Goal: Transaction & Acquisition: Subscribe to service/newsletter

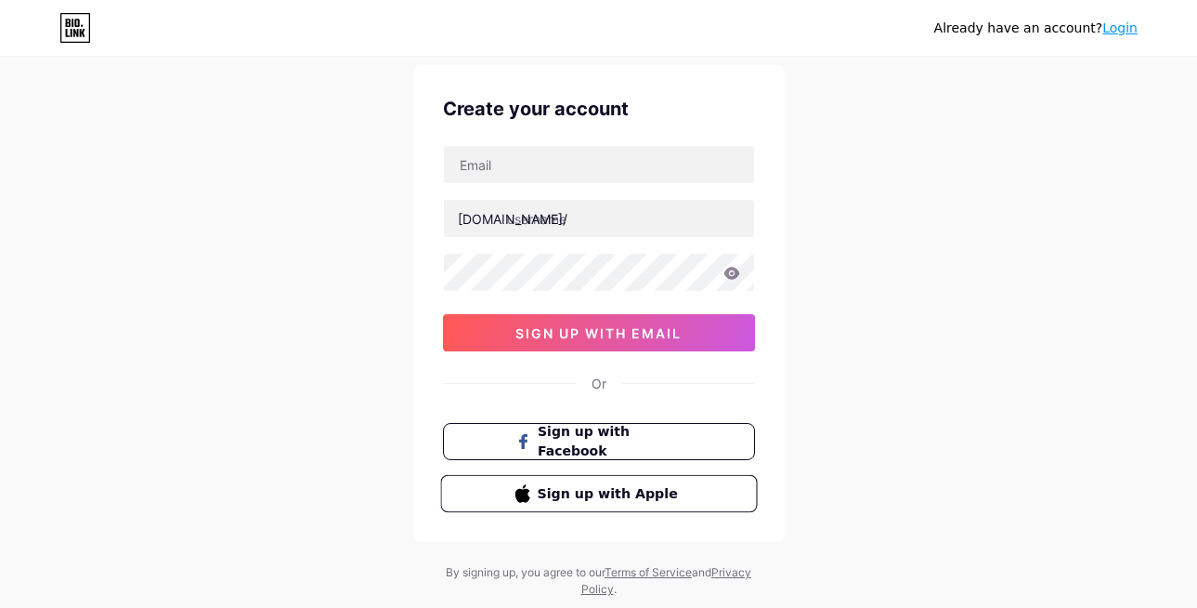
scroll to position [103, 0]
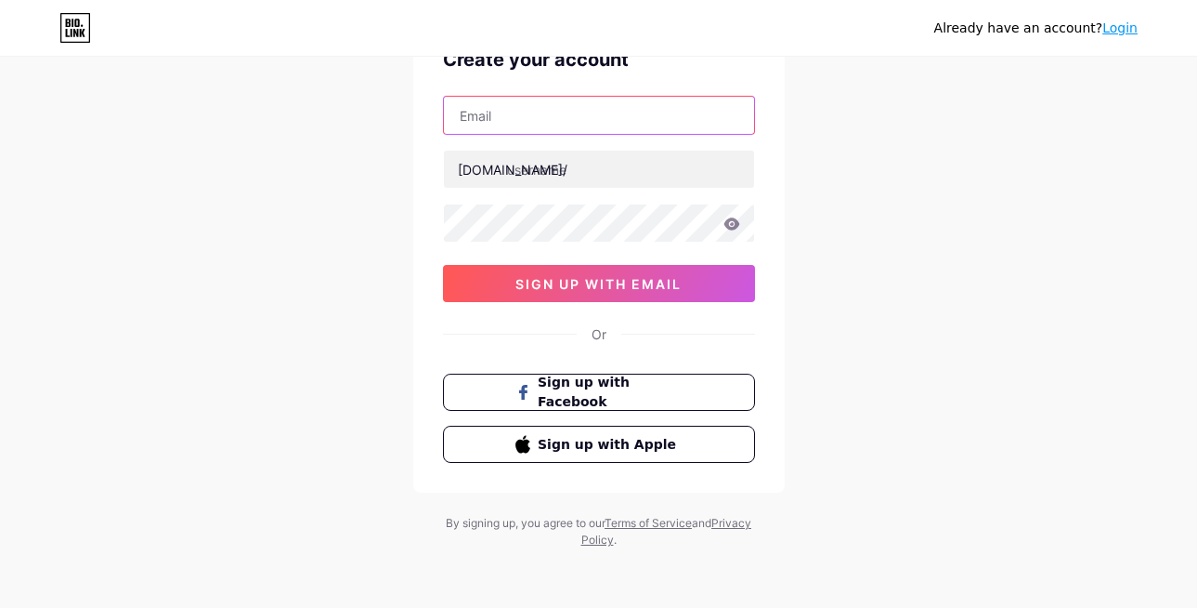
click at [571, 128] on input "text" at bounding box center [599, 115] width 310 height 37
type input "[EMAIL_ADDRESS][DOMAIN_NAME]"
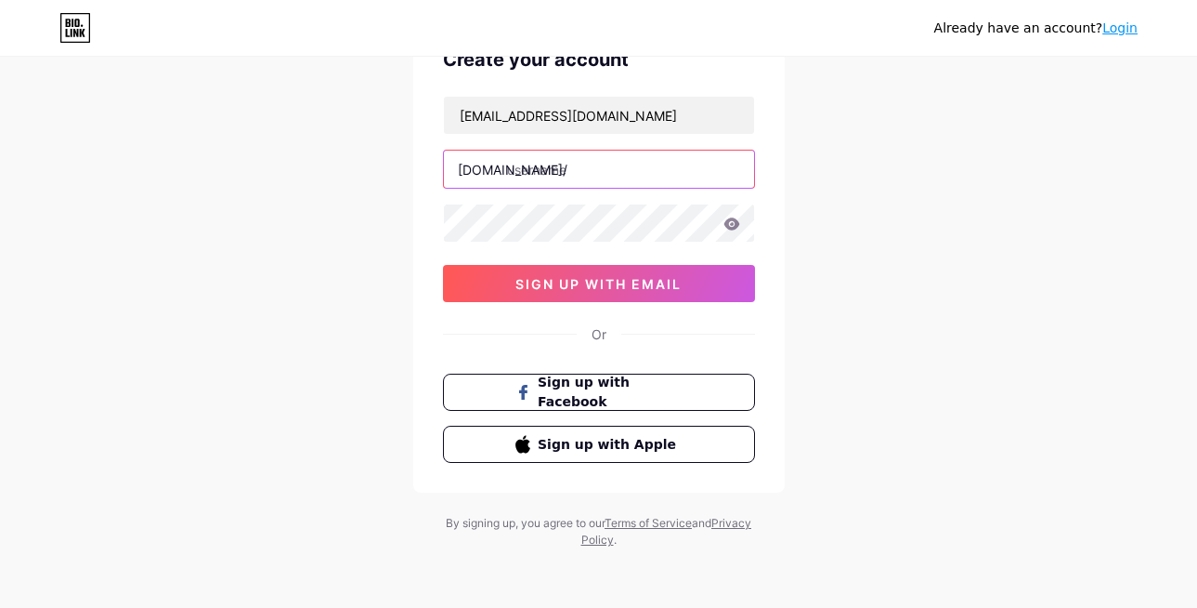
click at [560, 166] on input "text" at bounding box center [599, 168] width 310 height 37
paste input "lightdivineaus"
type input "lightdivineaus"
click at [889, 358] on div "Already have an account? Login Create your account lightdivineaus@gmail.com bio…" at bounding box center [598, 252] width 1197 height 711
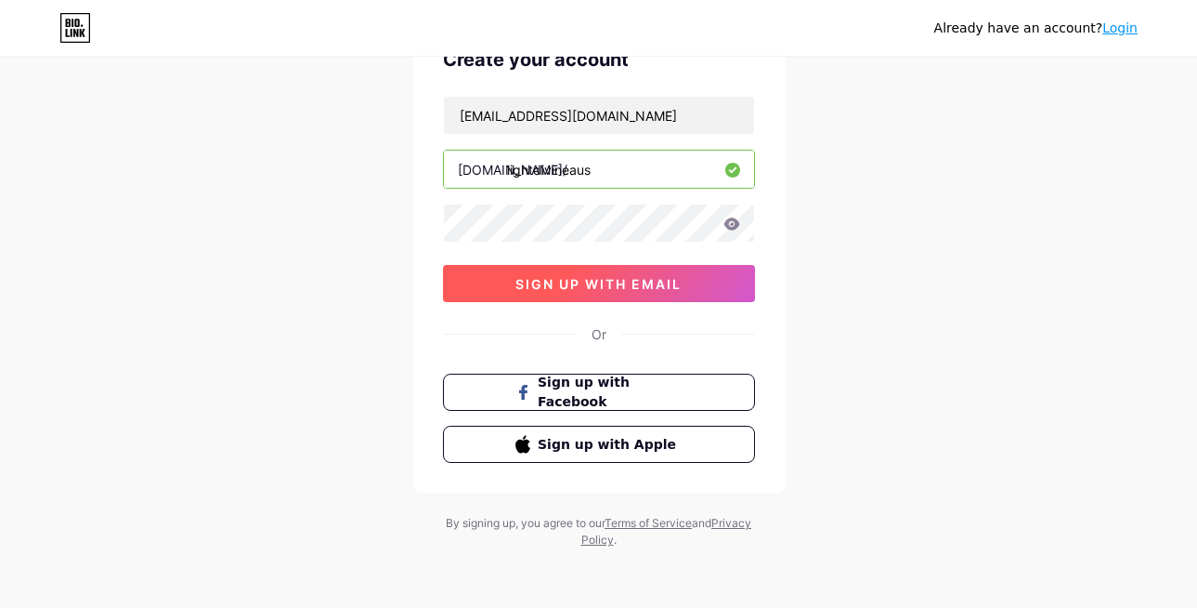
click at [577, 287] on span "sign up with email" at bounding box center [599, 284] width 166 height 16
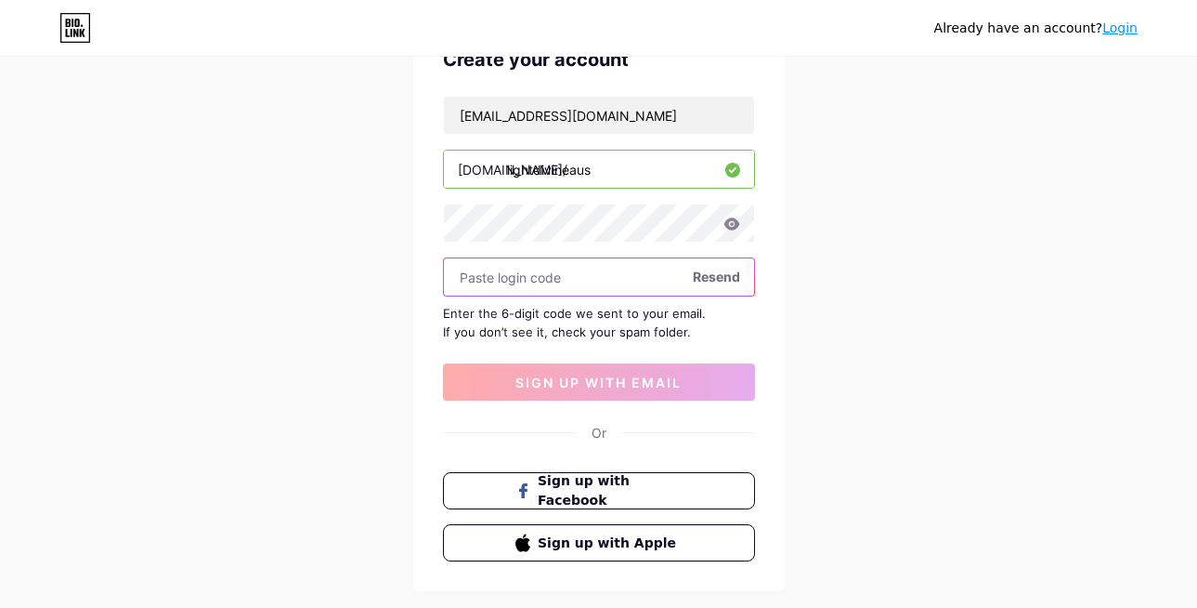
paste input "249925"
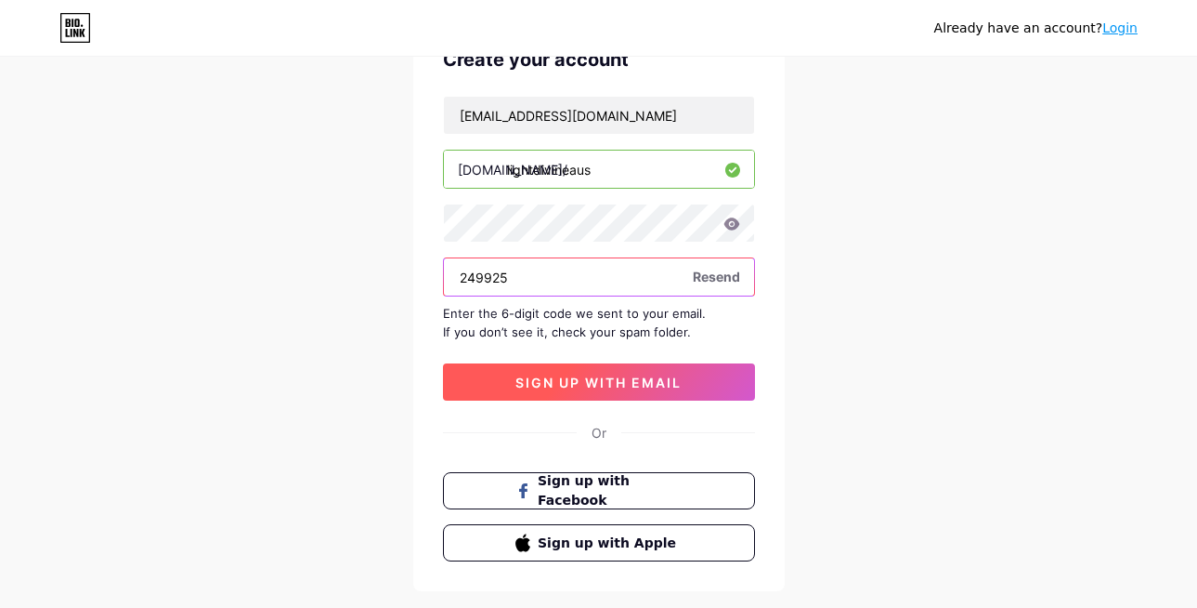
type input "249925"
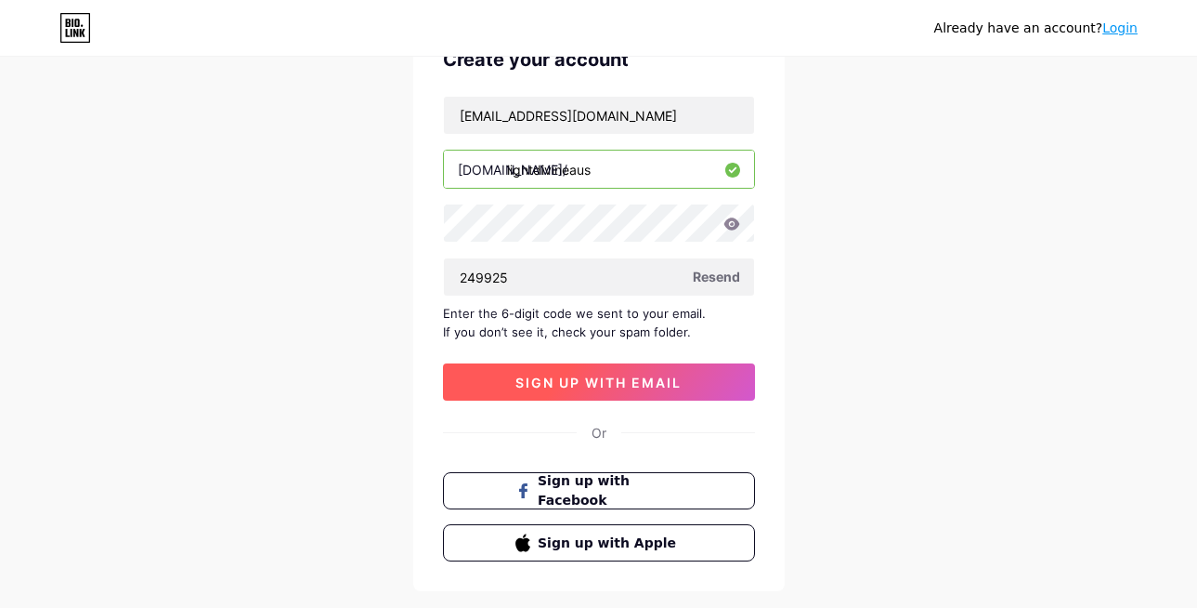
click at [585, 378] on span "sign up with email" at bounding box center [599, 382] width 166 height 16
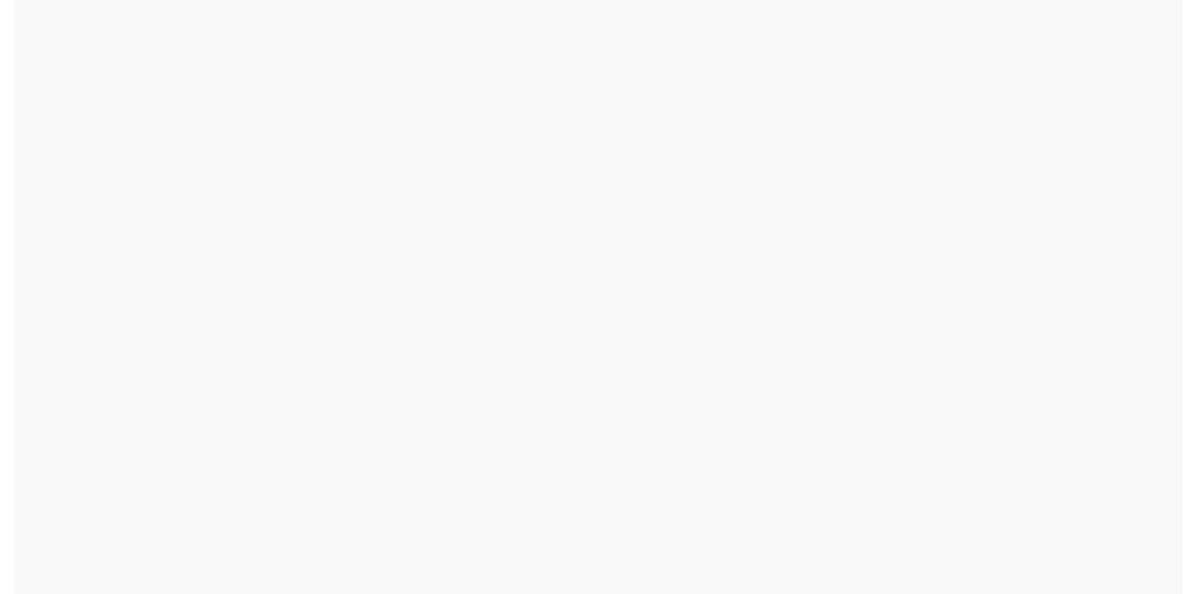
scroll to position [0, 0]
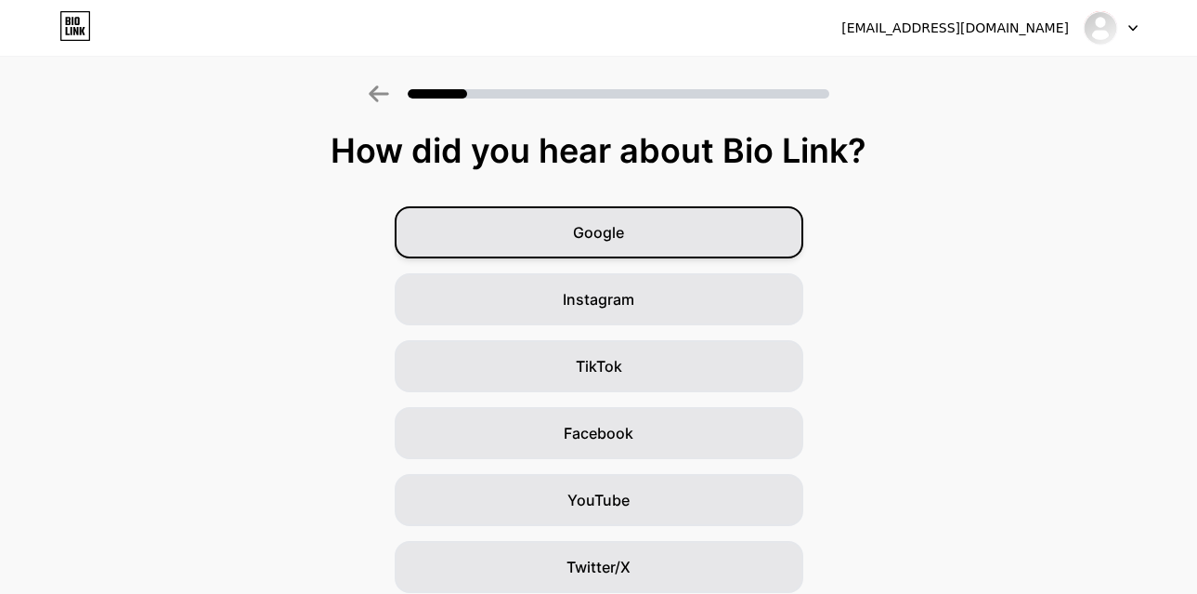
click at [594, 234] on span "Google" at bounding box center [598, 232] width 51 height 22
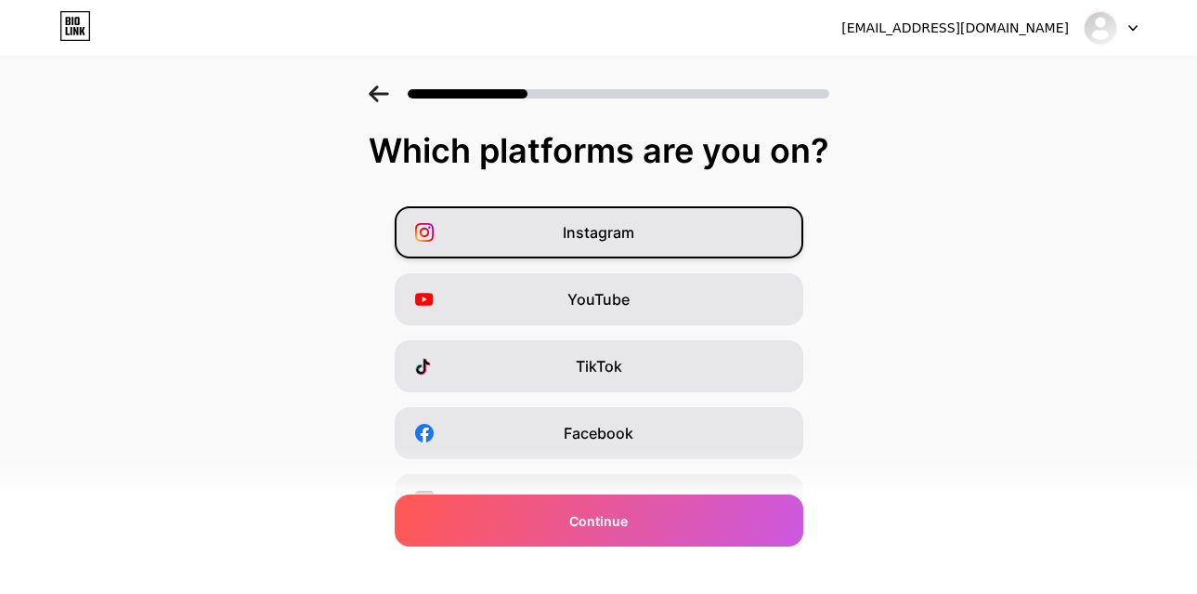
click at [613, 239] on span "Instagram" at bounding box center [599, 232] width 72 height 22
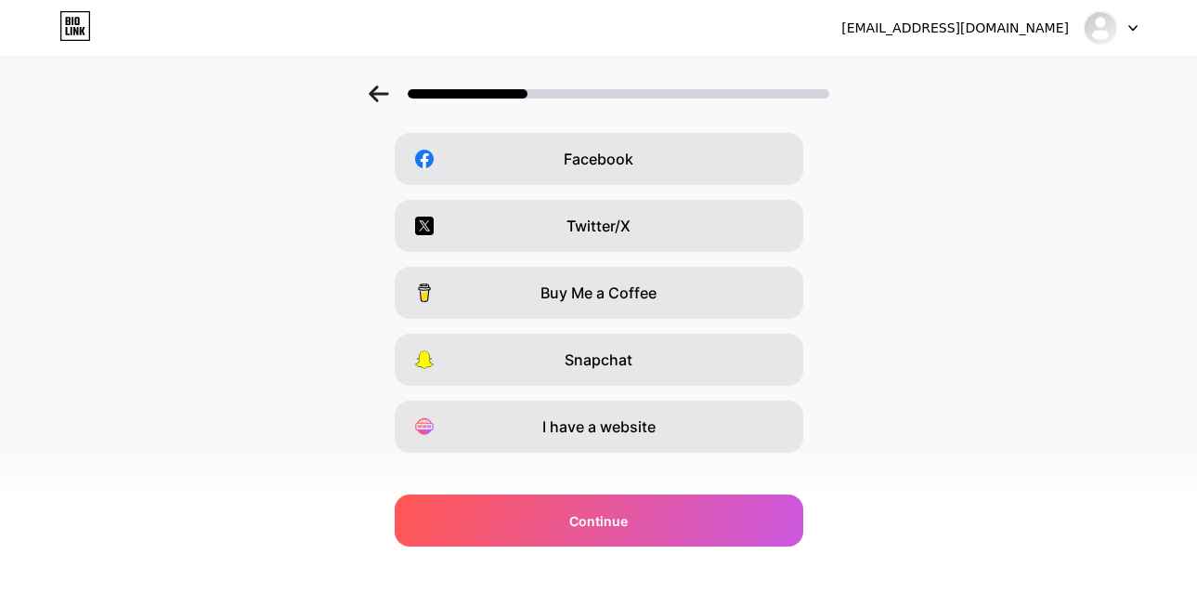
scroll to position [300, 0]
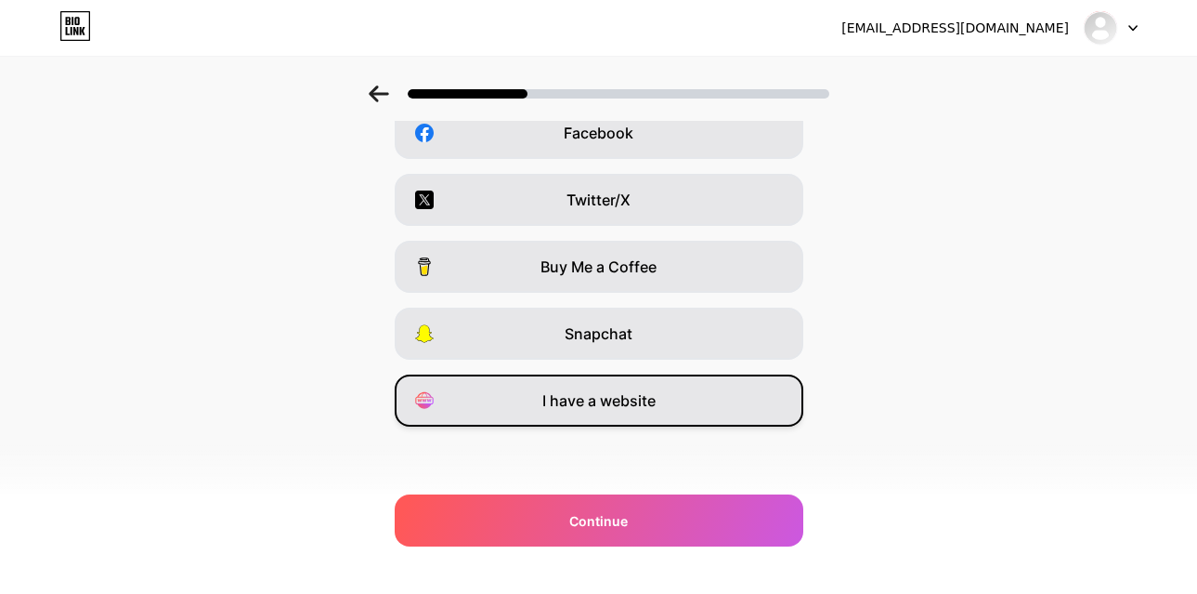
click at [603, 403] on span "I have a website" at bounding box center [598, 400] width 113 height 22
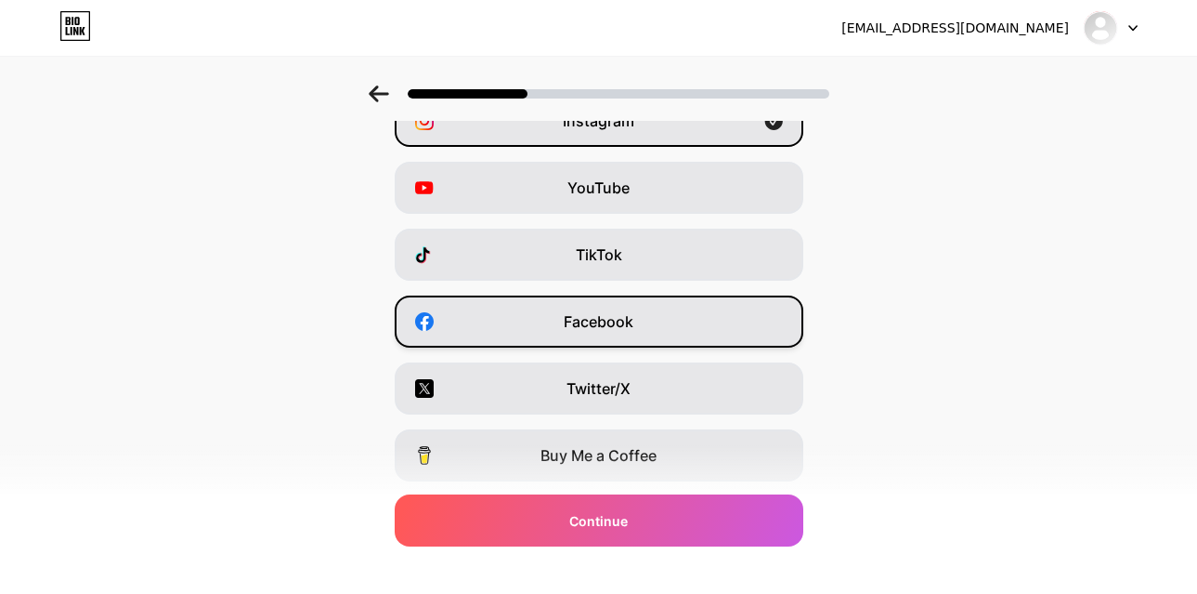
scroll to position [223, 0]
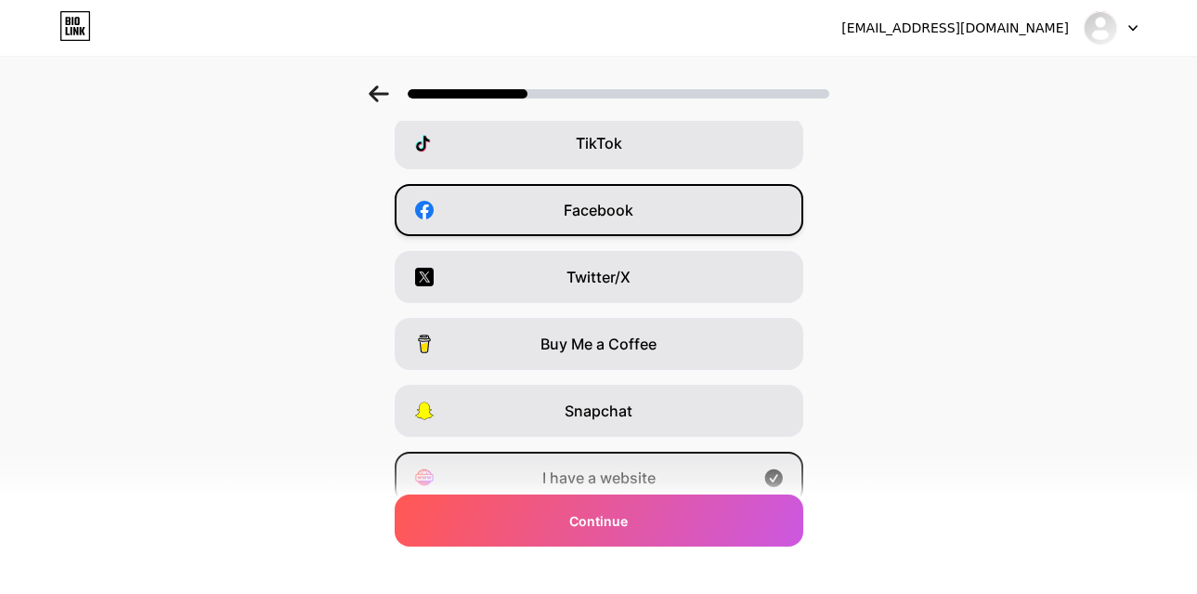
click at [663, 233] on div "Facebook" at bounding box center [599, 210] width 409 height 52
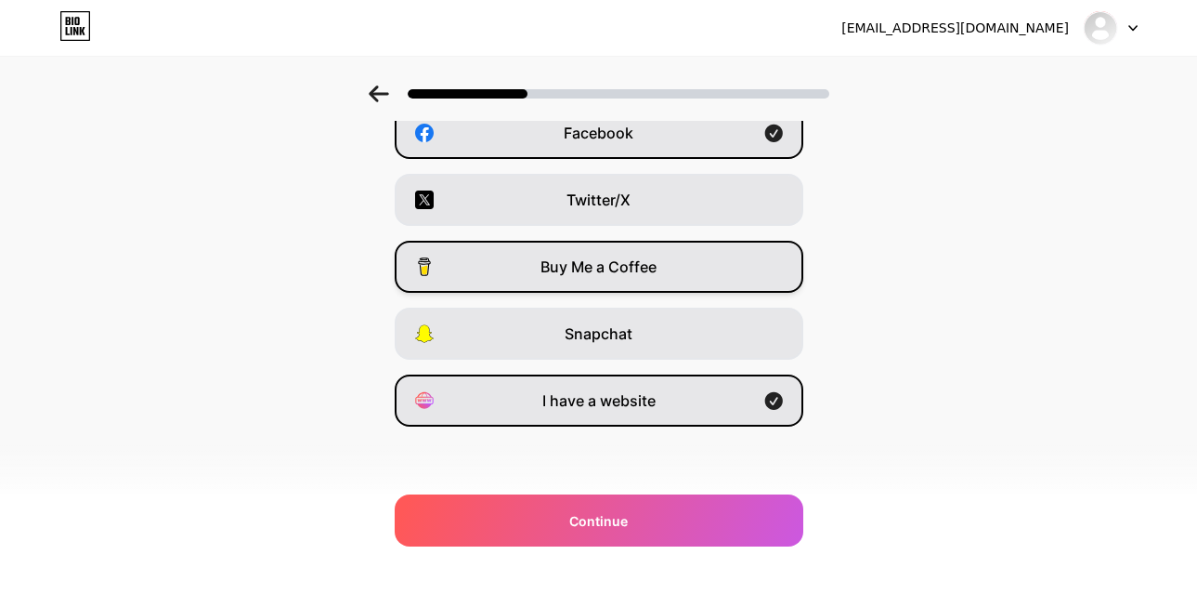
click at [644, 266] on span "Buy Me a Coffee" at bounding box center [599, 266] width 116 height 22
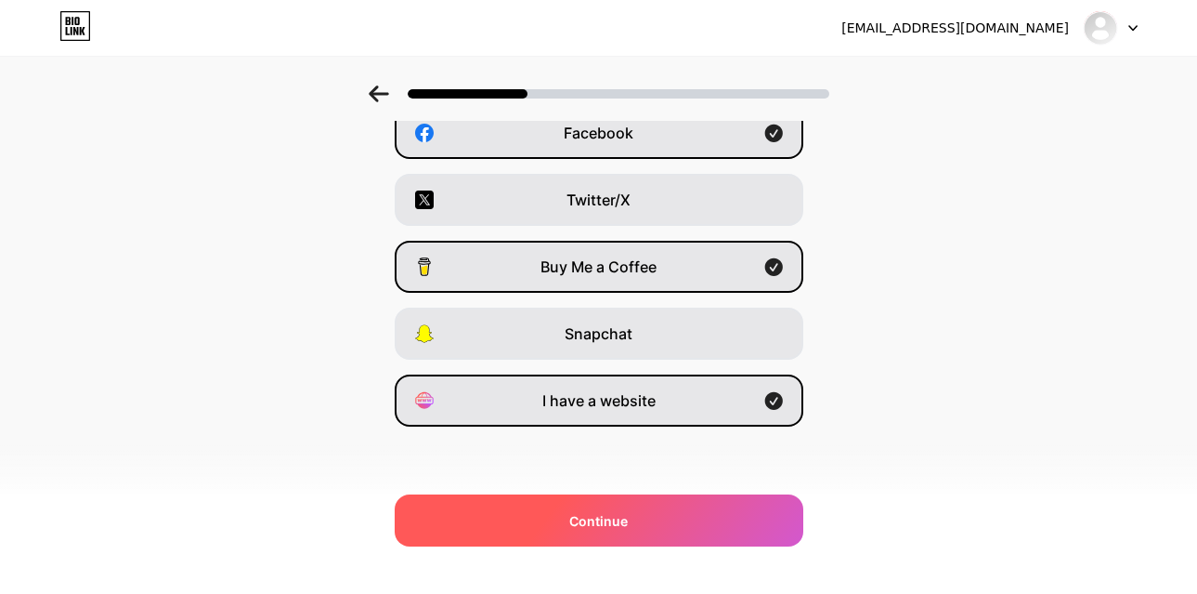
click at [611, 524] on span "Continue" at bounding box center [598, 521] width 59 height 20
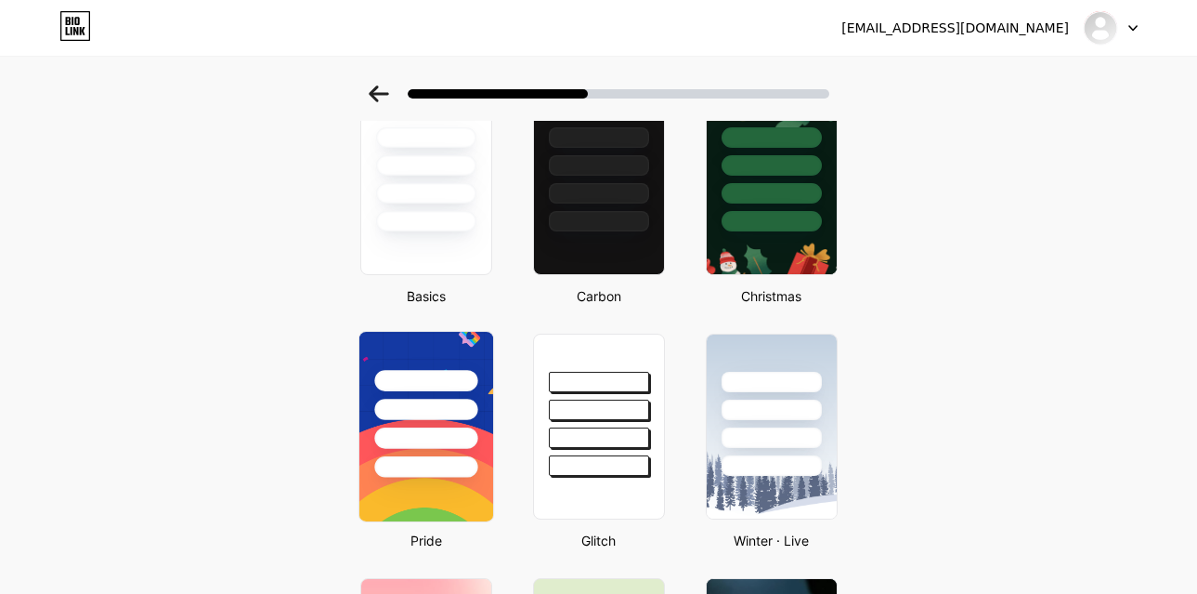
scroll to position [0, 0]
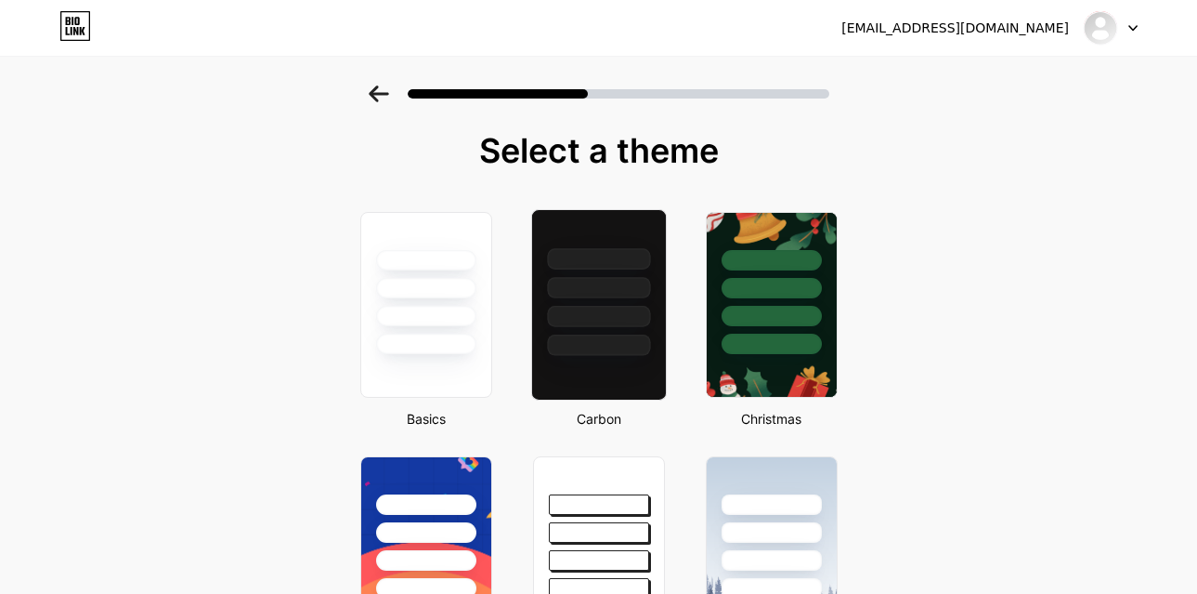
click at [607, 314] on div at bounding box center [598, 316] width 103 height 21
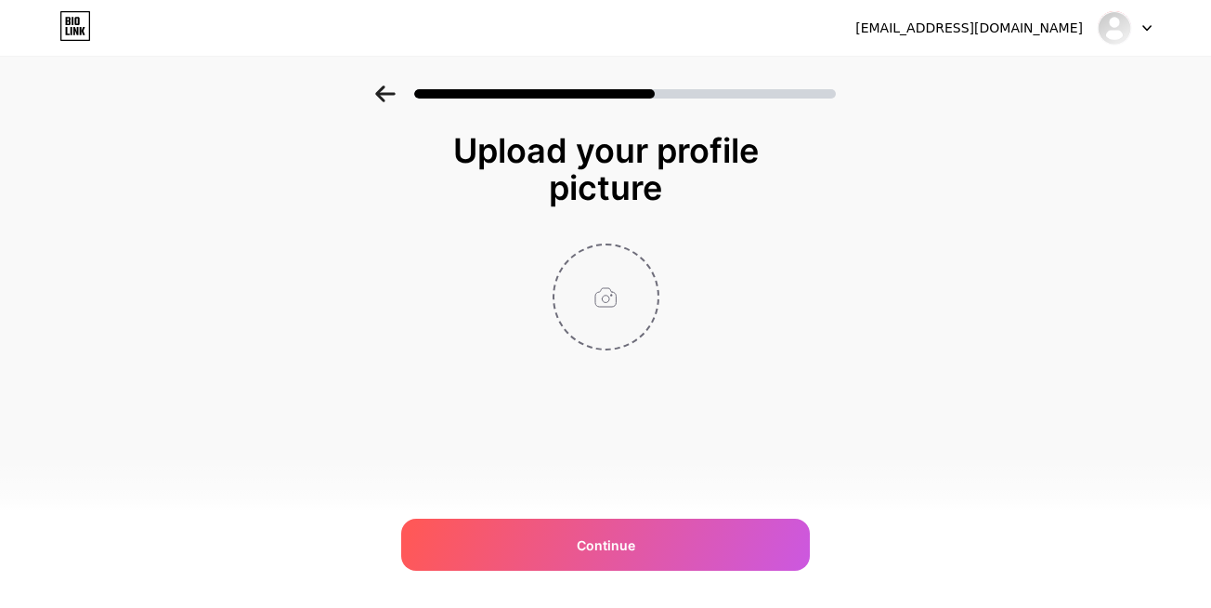
click at [598, 294] on input "file" at bounding box center [606, 296] width 103 height 103
type input "C:\fakepath\ligtdivine 1200 x 900 px .png"
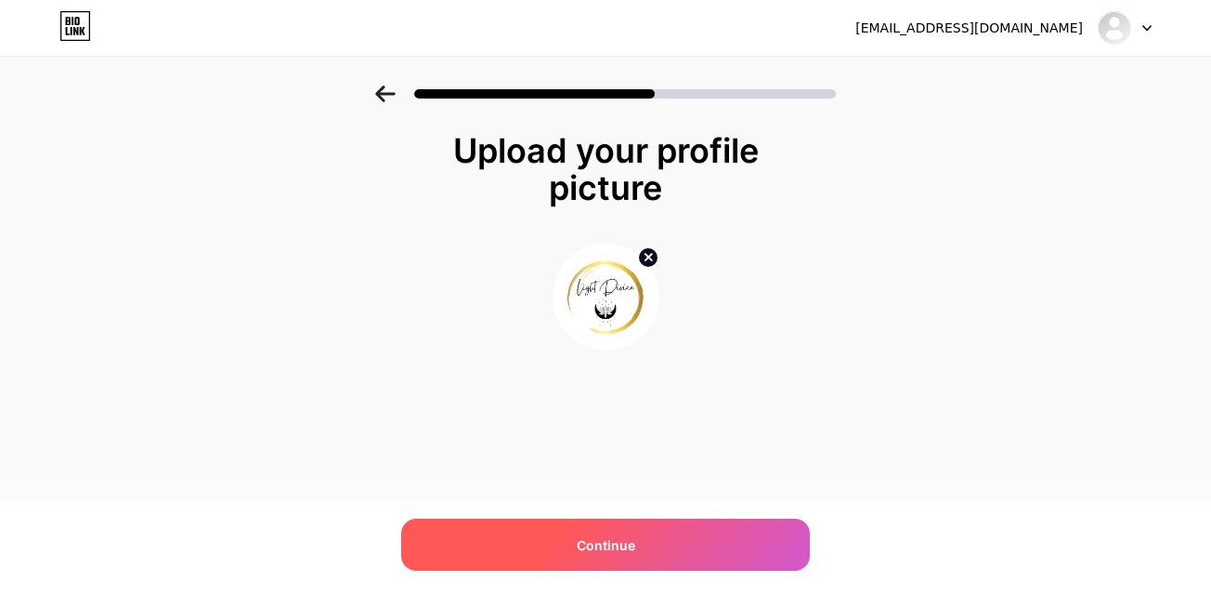
click at [581, 547] on span "Continue" at bounding box center [606, 545] width 59 height 20
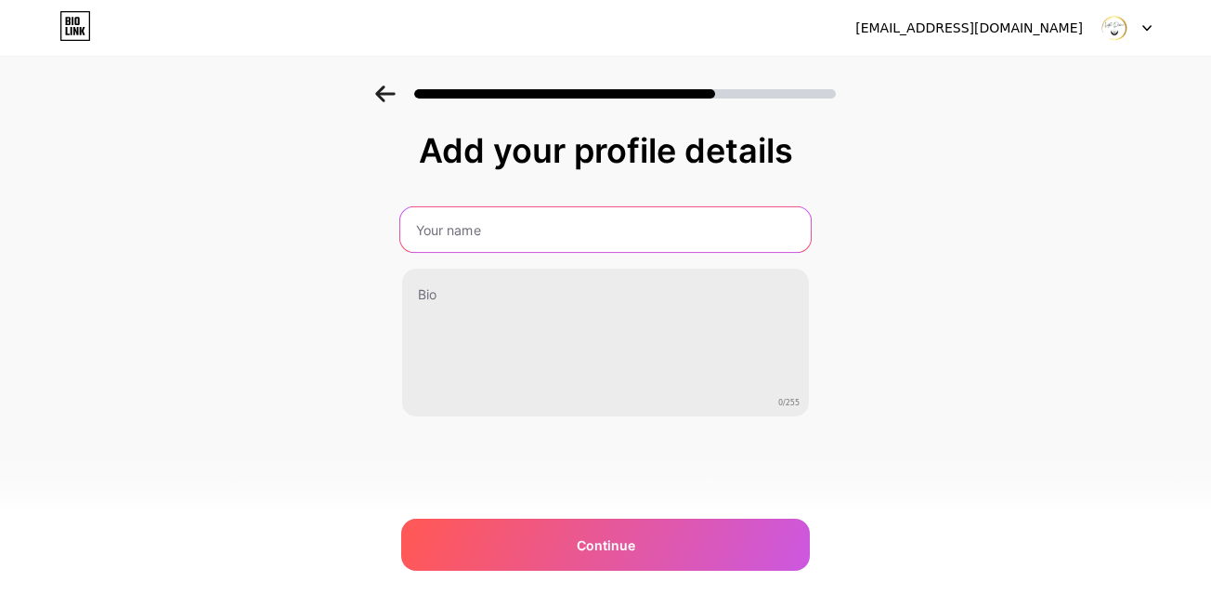
click at [551, 223] on input "text" at bounding box center [605, 229] width 411 height 45
type input "Light Divine"
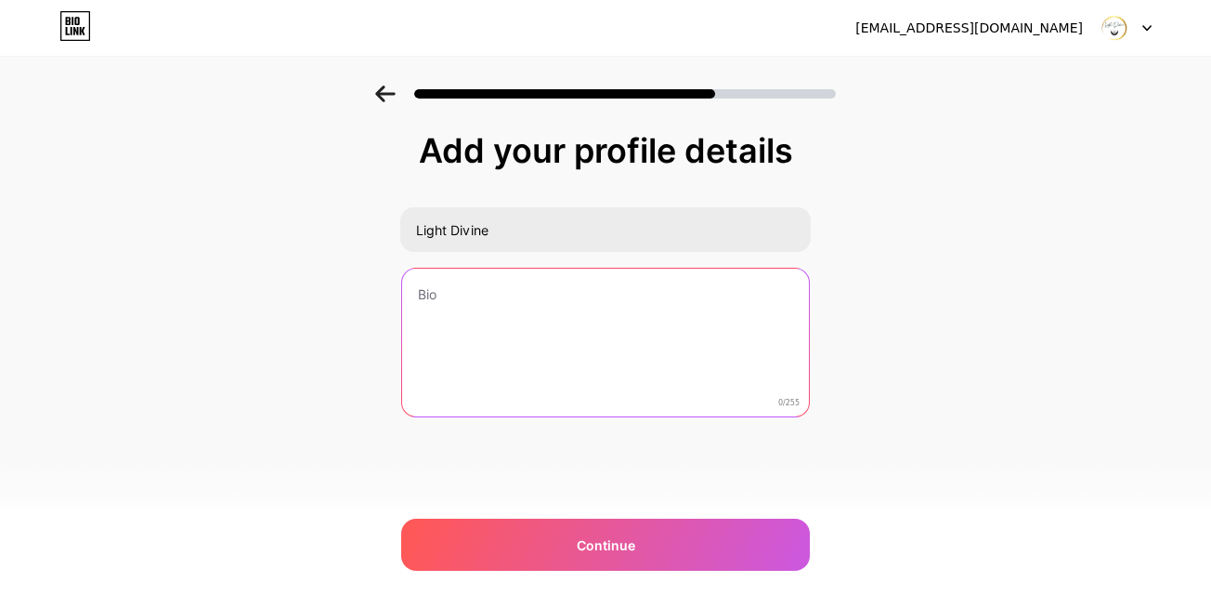
click at [488, 311] on textarea at bounding box center [605, 343] width 407 height 150
paste textarea "Experience the healing power of Reiki in Perth at Light Divine and feel your mi…"
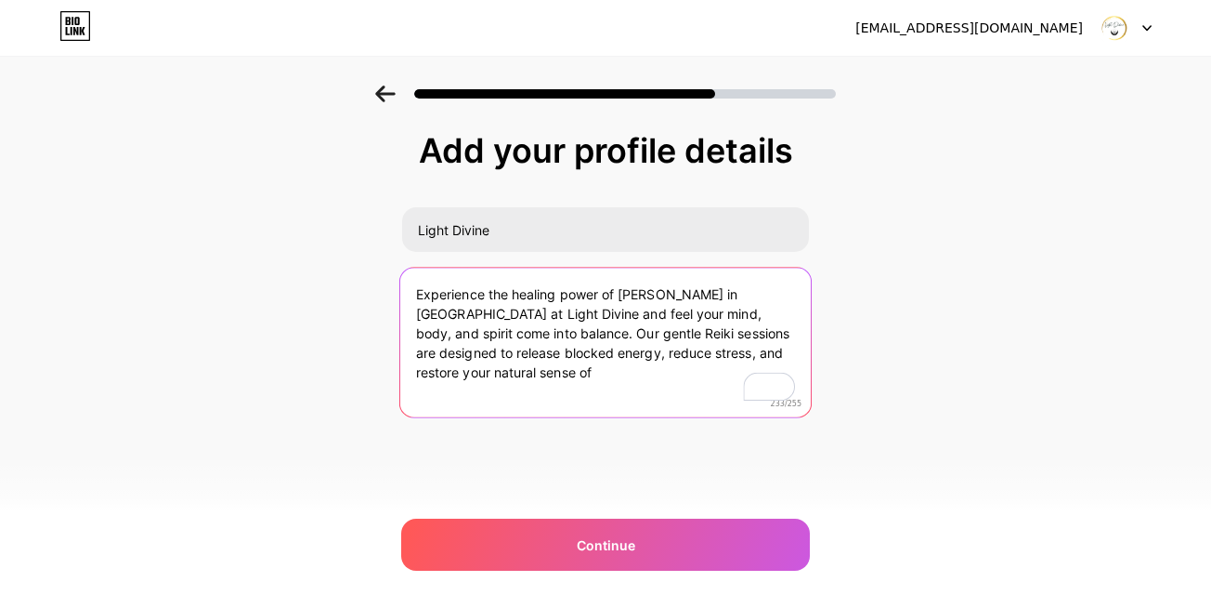
click at [791, 413] on textarea "Experience the healing power of Reiki in Perth at Light Divine and feel your mi…" at bounding box center [605, 343] width 411 height 151
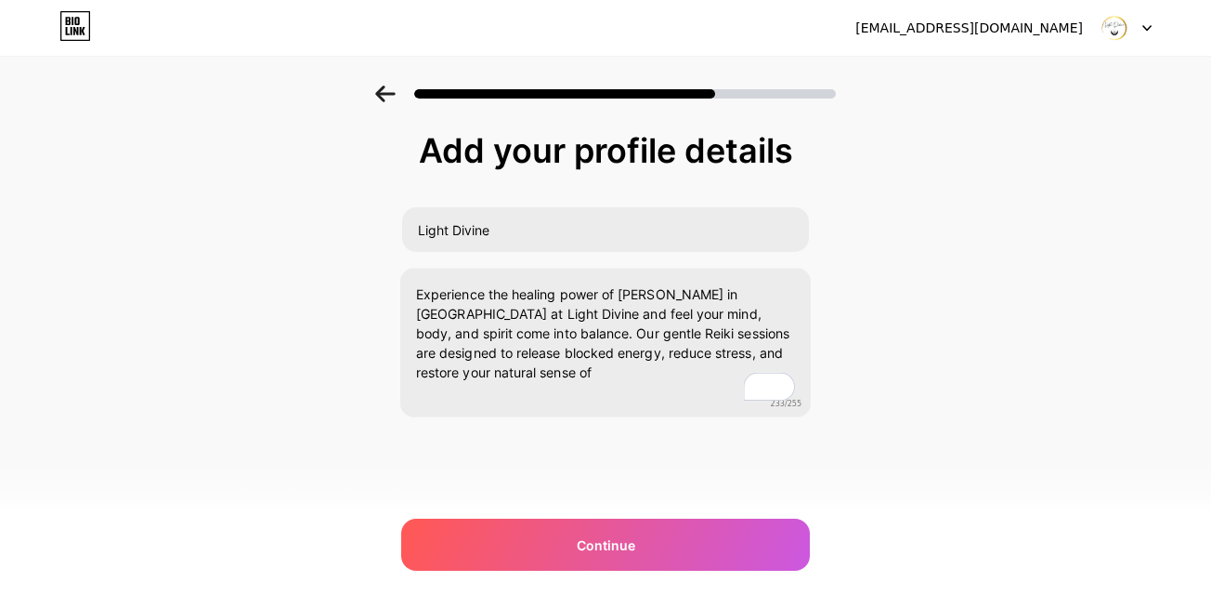
click at [795, 403] on span "233/255" at bounding box center [787, 404] width 32 height 11
click at [795, 403] on span "233/255" at bounding box center [784, 403] width 31 height 11
copy span "255"
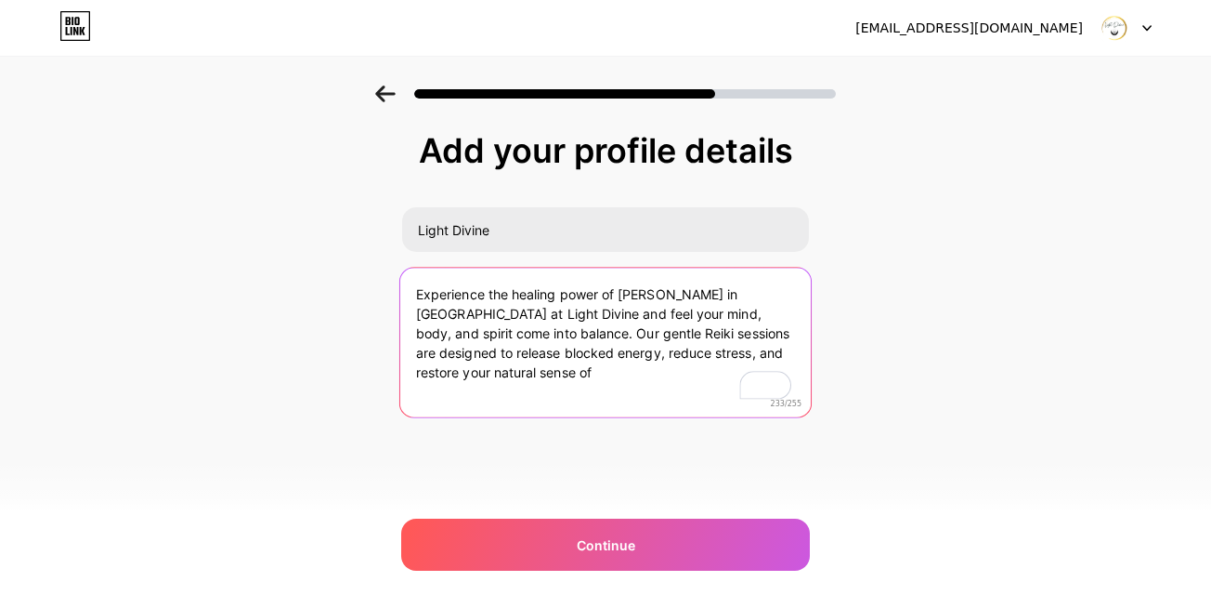
click at [644, 328] on textarea "Experience the healing power of Reiki in Perth at Light Divine and feel your mi…" at bounding box center [605, 343] width 411 height 151
click at [644, 327] on textarea "Experience the healing power of Reiki in Perth at Light Divine and feel your mi…" at bounding box center [605, 343] width 411 height 151
paste textarea "gentle Reiki in Perth at Light Divine. Release stress, restore balance, and rec…"
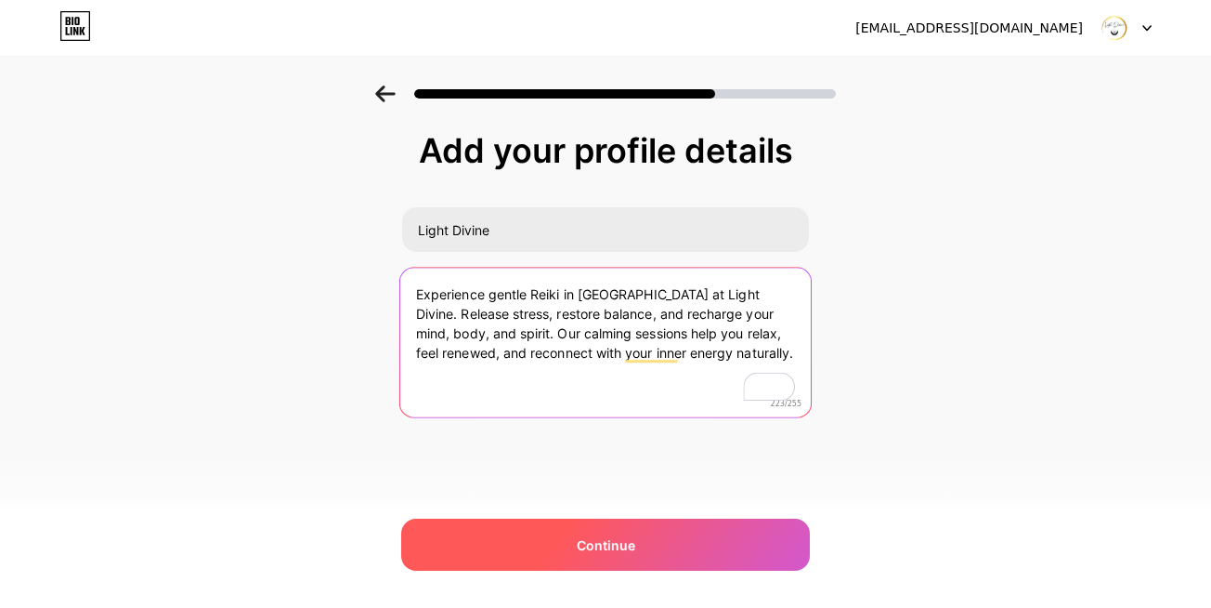
type textarea "Experience gentle Reiki in Perth at Light Divine. Release stress, restore balan…"
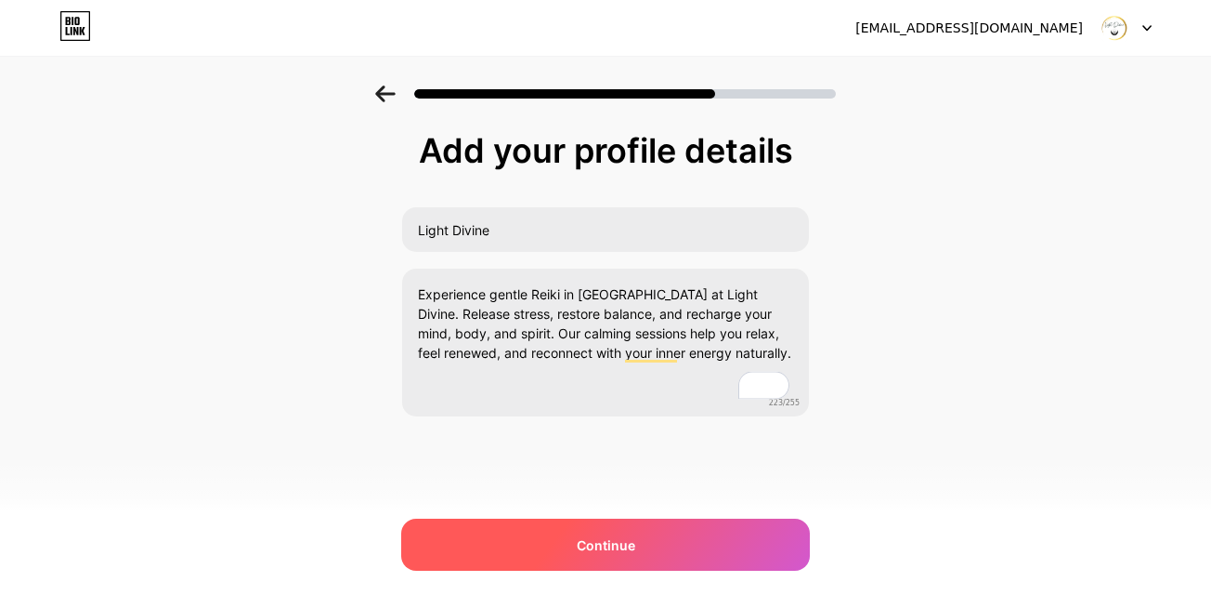
click at [581, 547] on span "Continue" at bounding box center [606, 545] width 59 height 20
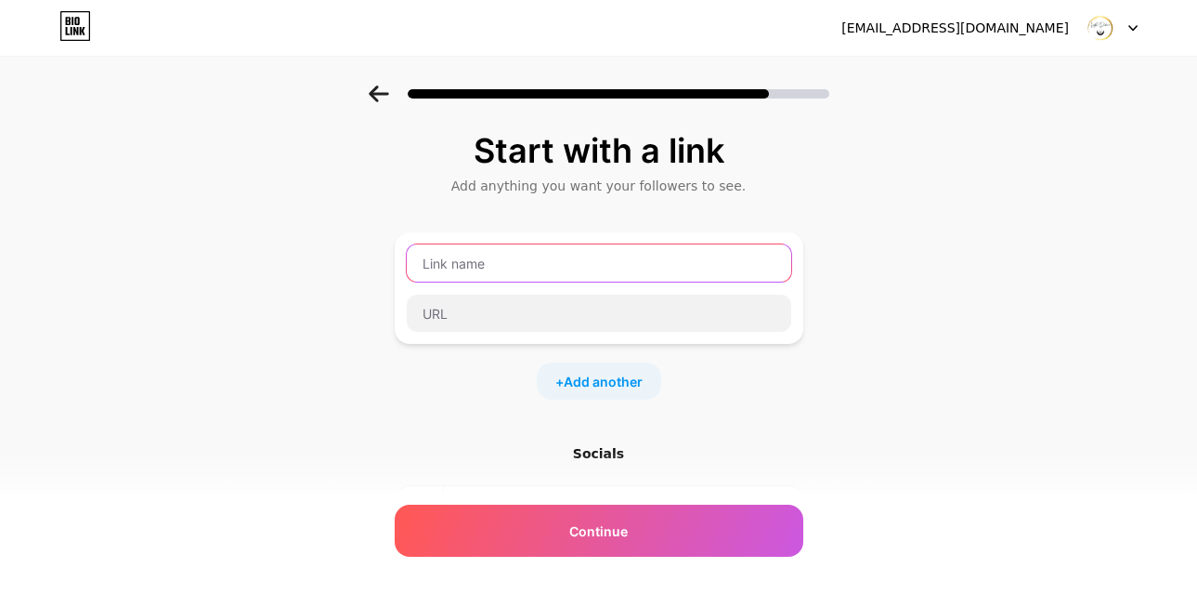
click at [493, 256] on input "text" at bounding box center [599, 262] width 385 height 37
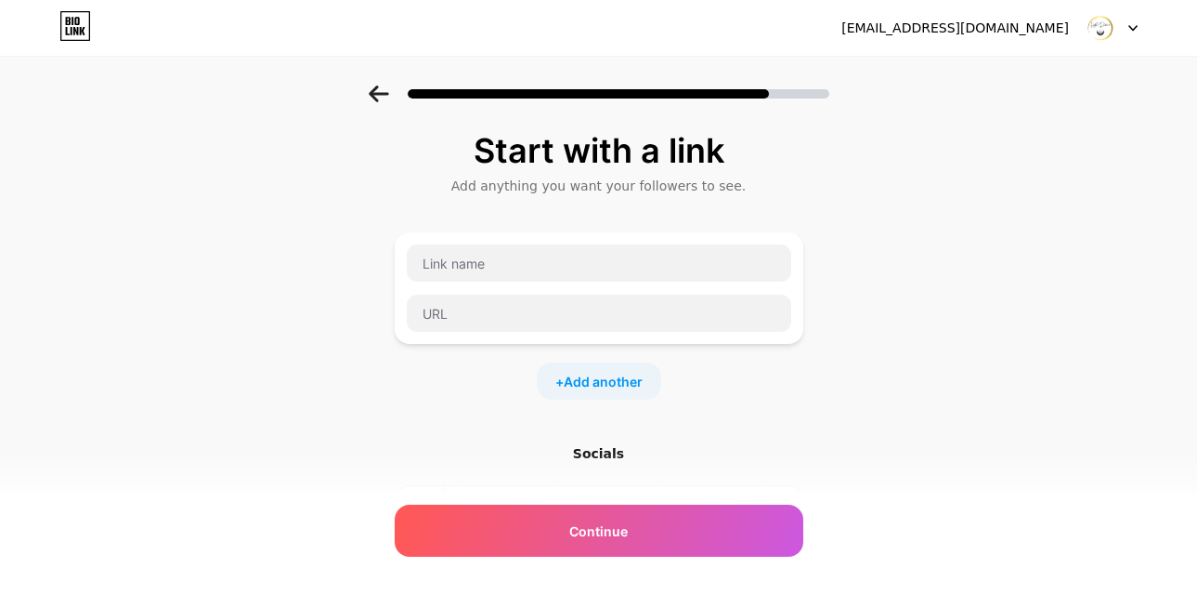
click at [611, 451] on div "Socials" at bounding box center [599, 453] width 409 height 19
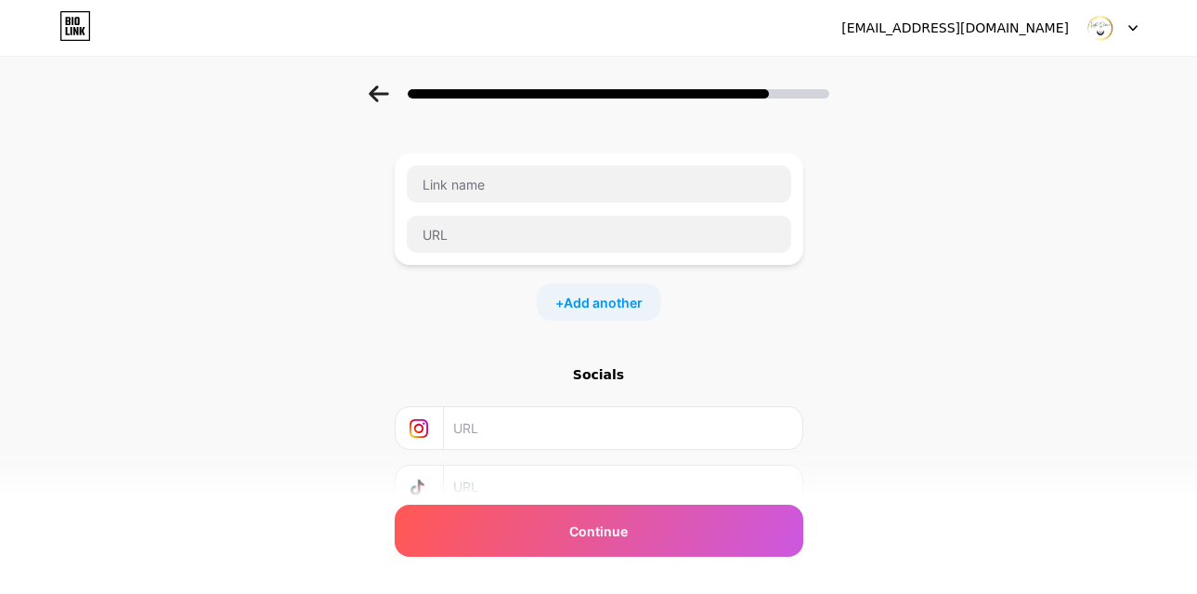
scroll to position [219, 0]
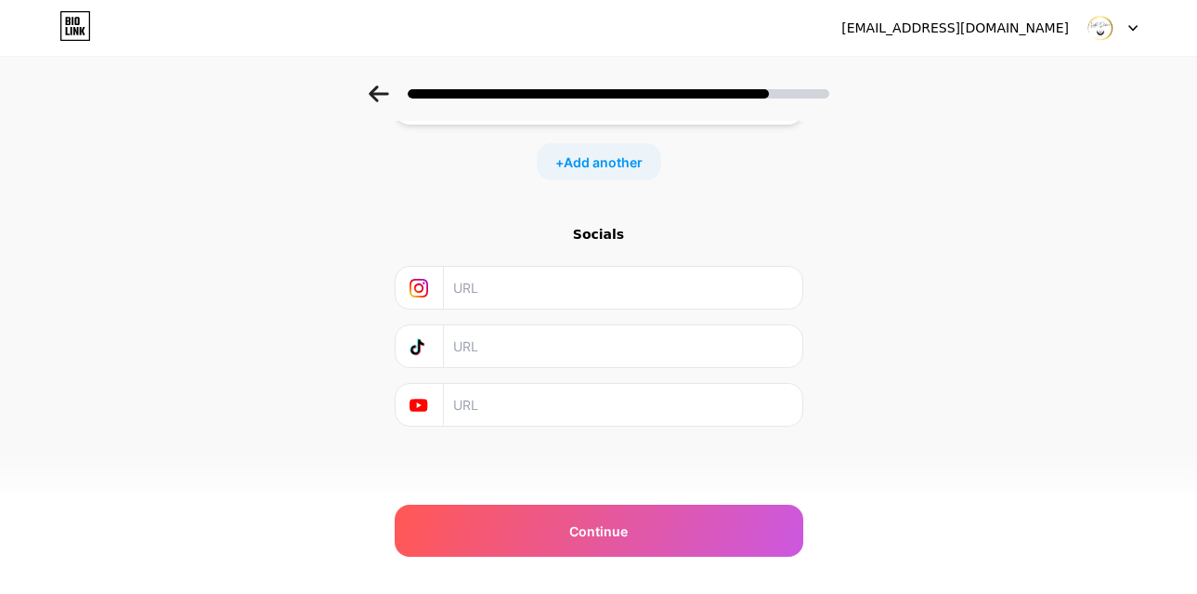
click at [576, 285] on input "text" at bounding box center [621, 288] width 337 height 42
paste input "https://www.facebook.com/LightDivineAustralia"
type input "https://www.facebook.com/LightDivineAustralia"
click at [612, 230] on div "Socials" at bounding box center [599, 234] width 409 height 19
click at [602, 161] on span "Add another" at bounding box center [603, 162] width 79 height 20
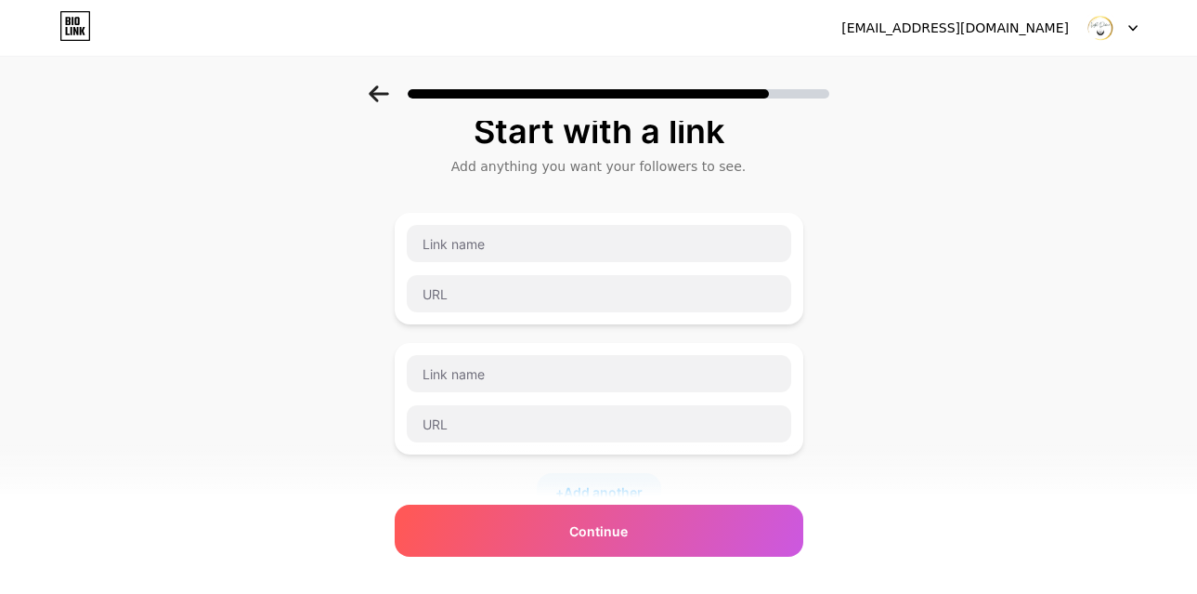
scroll to position [0, 0]
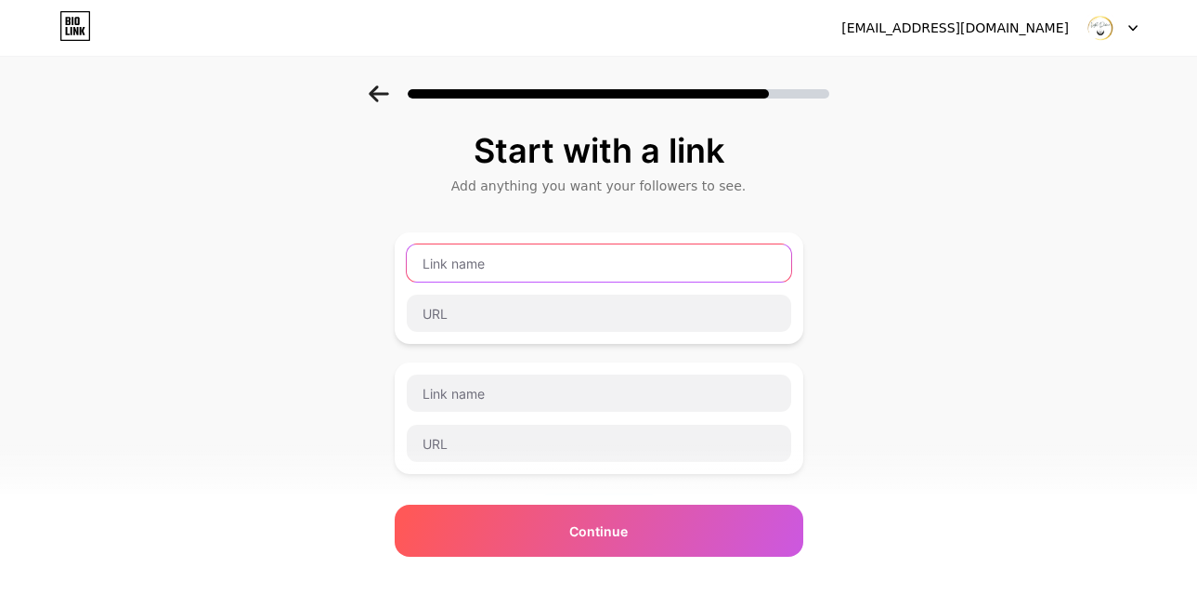
click at [580, 260] on input "text" at bounding box center [599, 262] width 385 height 37
type input "w"
type input "Website"
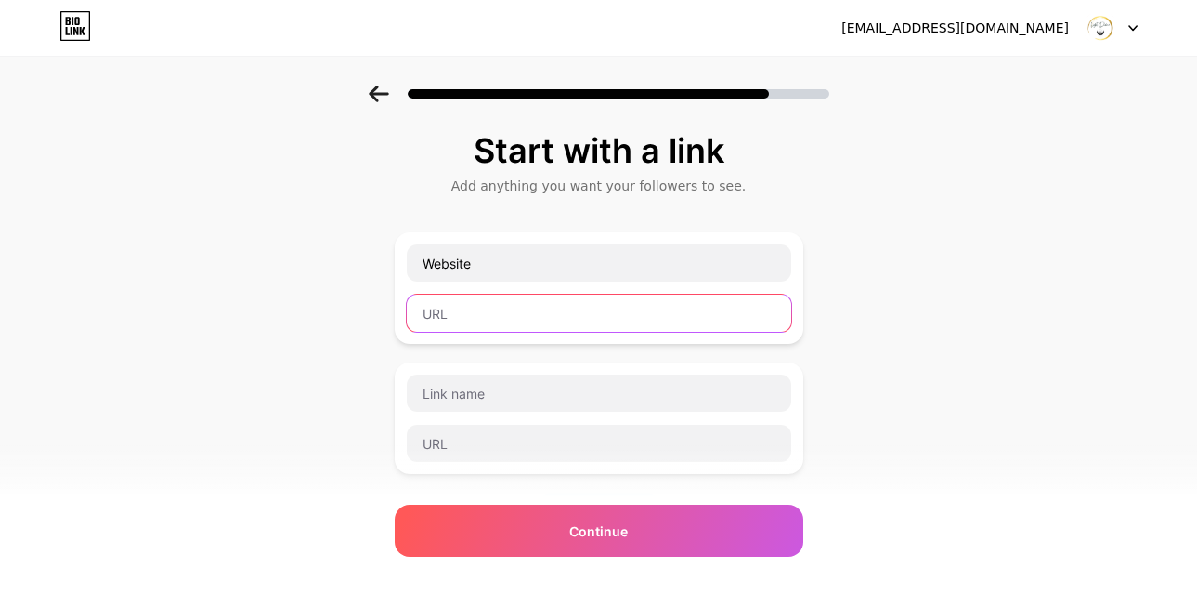
click at [507, 318] on input "text" at bounding box center [599, 312] width 385 height 37
paste input "https://www.lightdivine.com.au/"
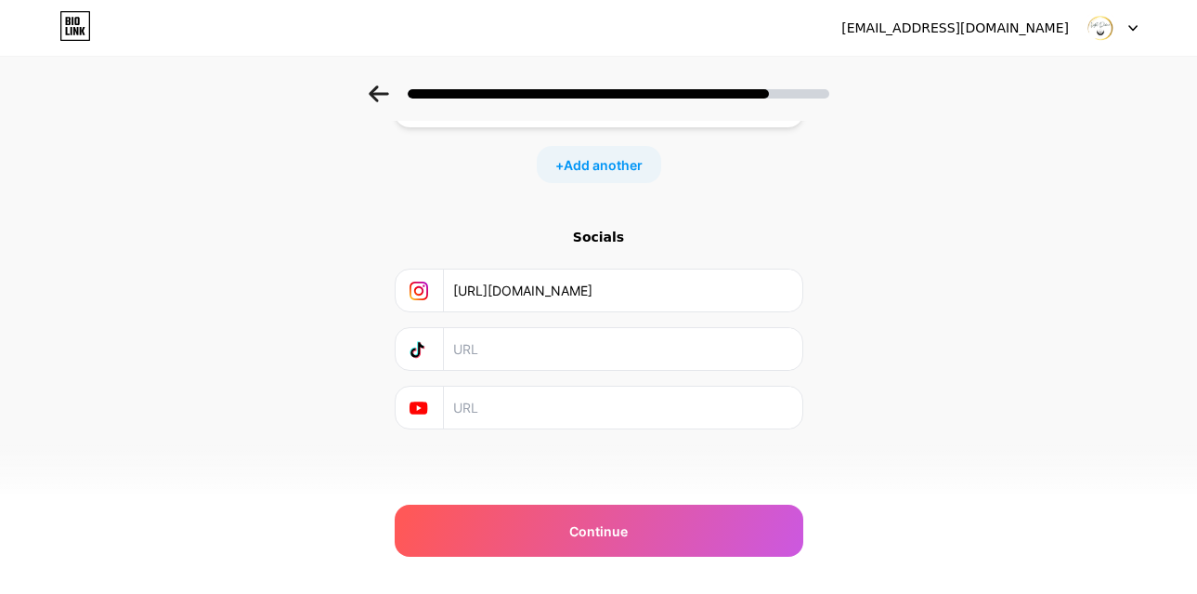
scroll to position [349, 0]
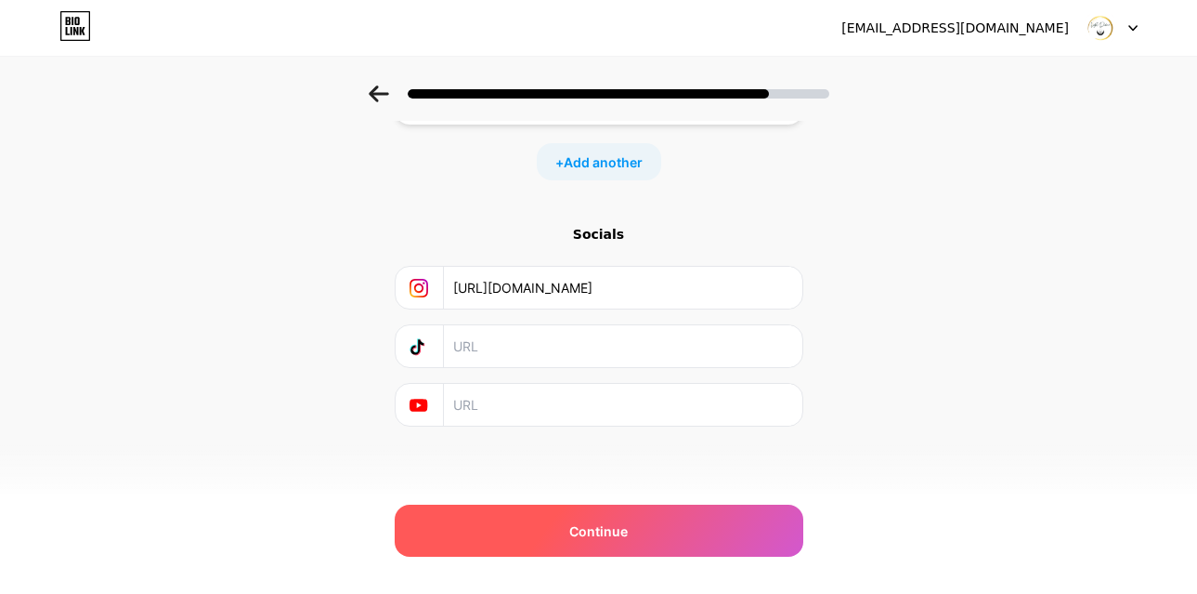
type input "https://www.lightdivine.com.au"
click at [628, 535] on span "Continue" at bounding box center [598, 531] width 59 height 20
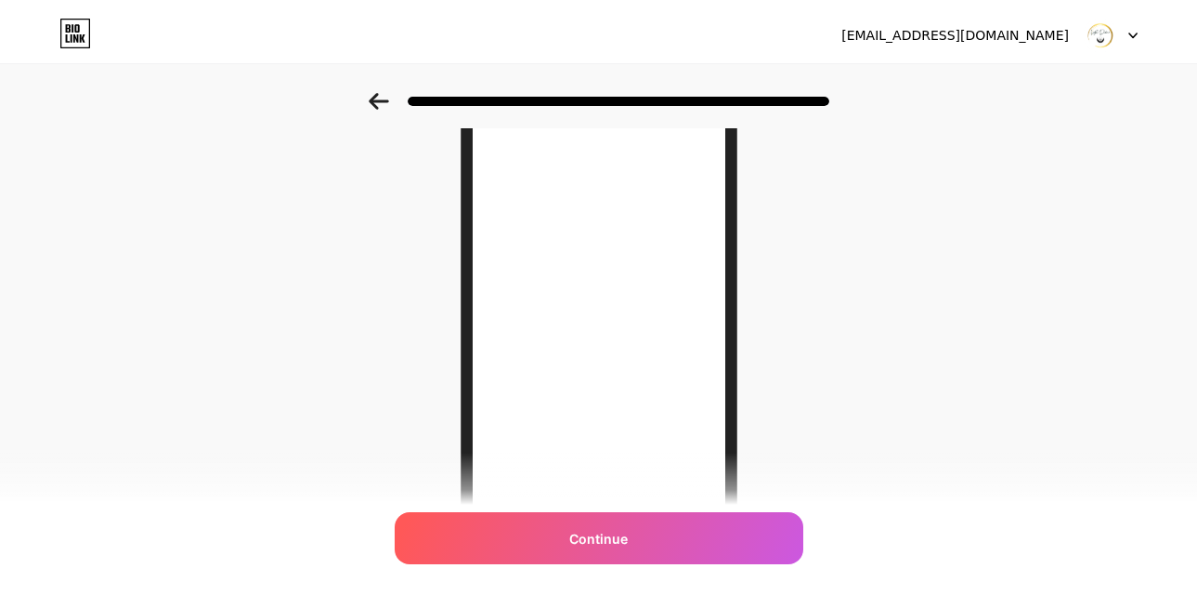
scroll to position [0, 0]
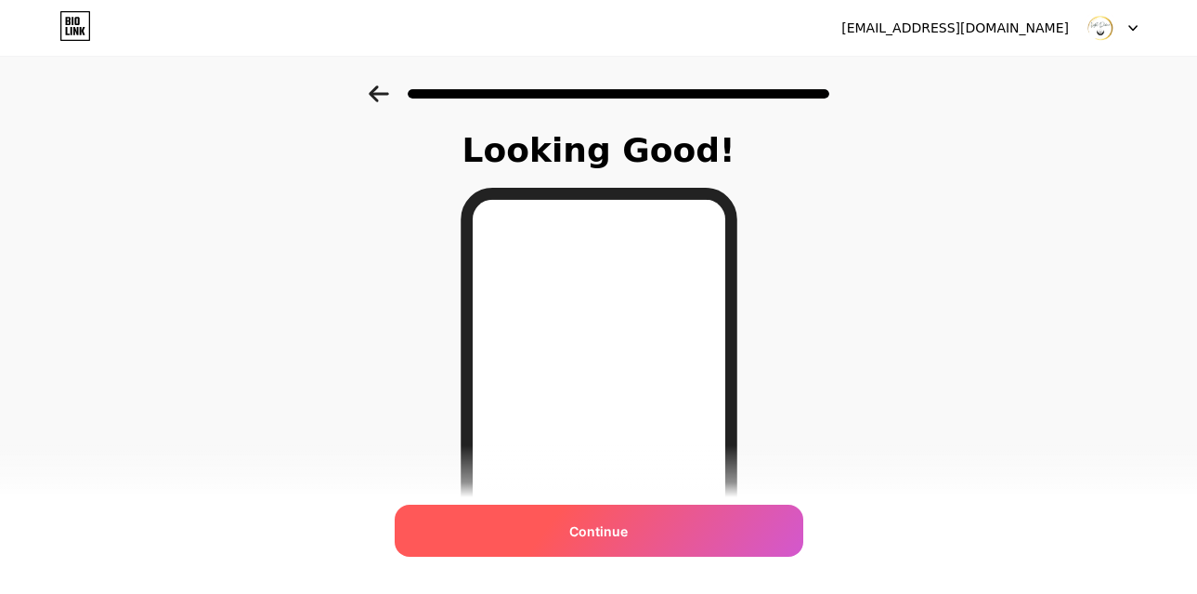
click at [610, 543] on div "Continue" at bounding box center [599, 530] width 409 height 52
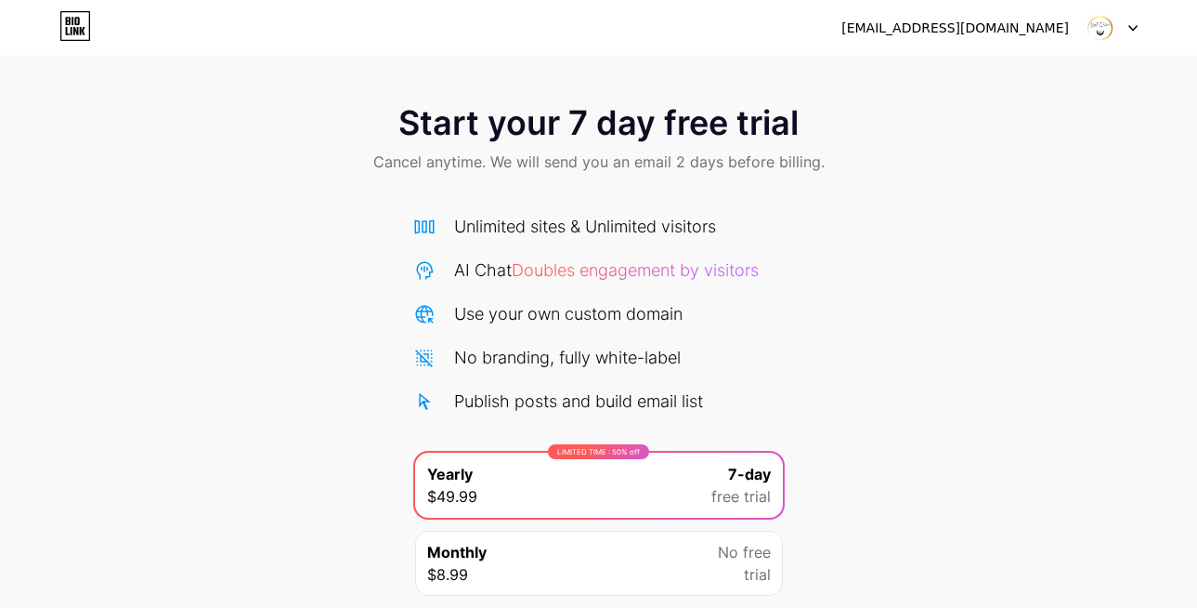
click at [1103, 32] on img at bounding box center [1100, 27] width 35 height 35
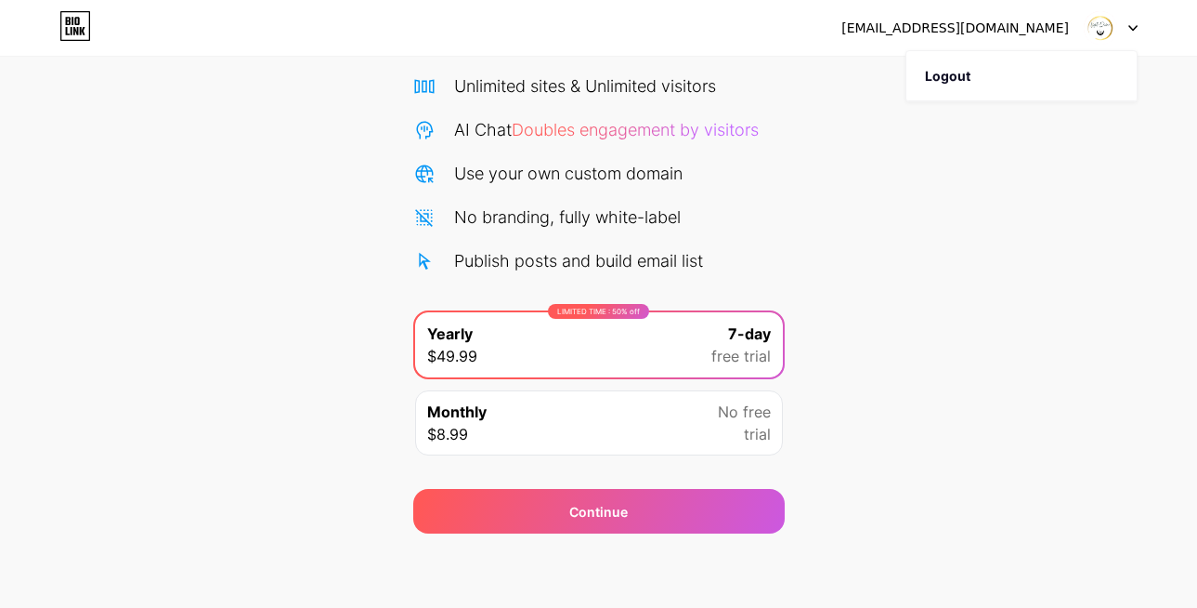
click at [627, 411] on div "Monthly $8.99 No free trial" at bounding box center [599, 422] width 368 height 65
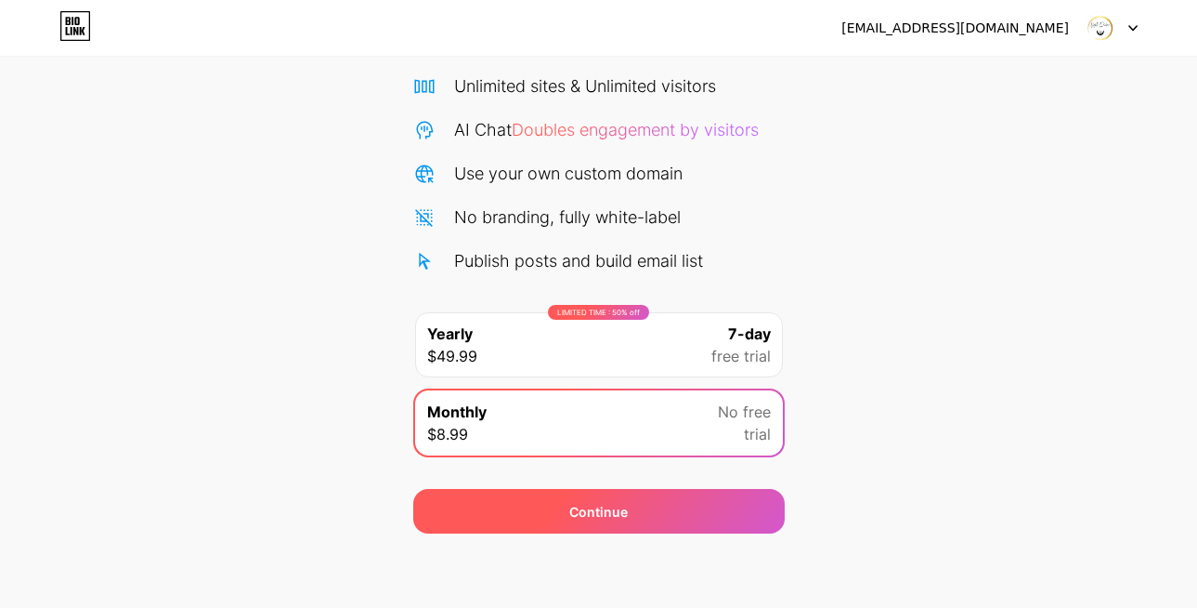
click at [623, 515] on span "Continue" at bounding box center [598, 512] width 59 height 20
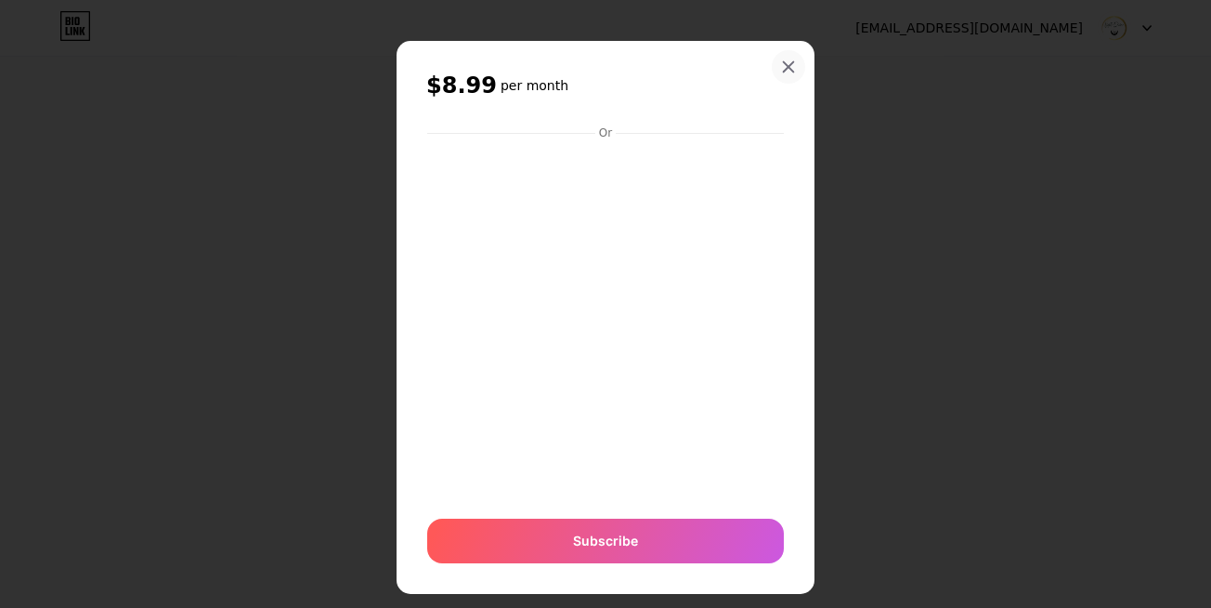
click at [782, 63] on icon at bounding box center [788, 66] width 15 height 15
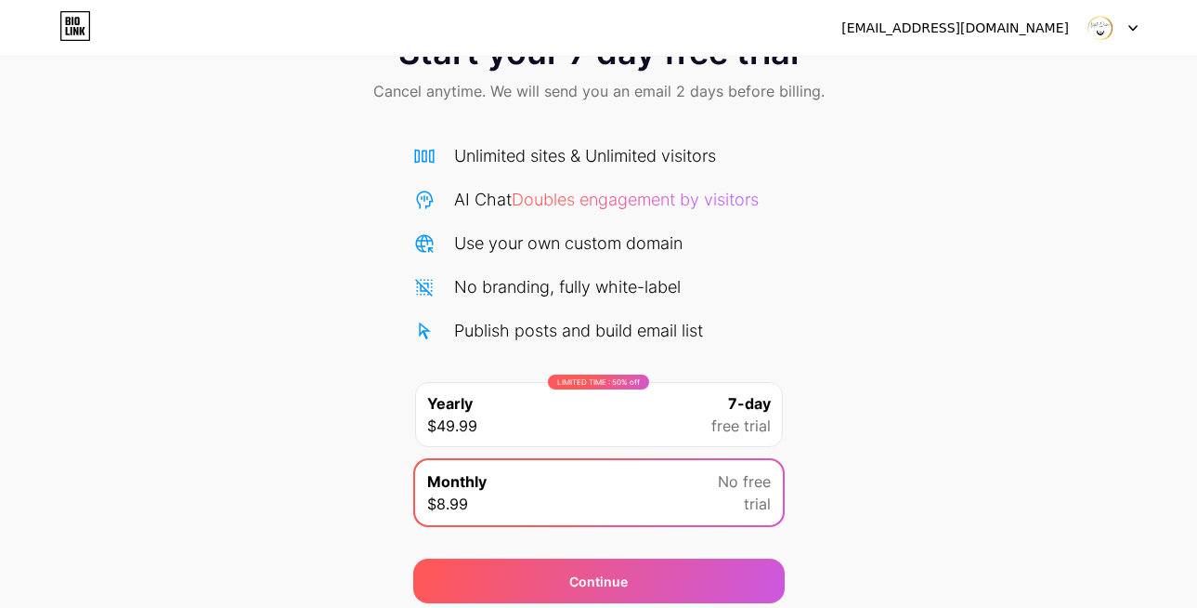
scroll to position [0, 0]
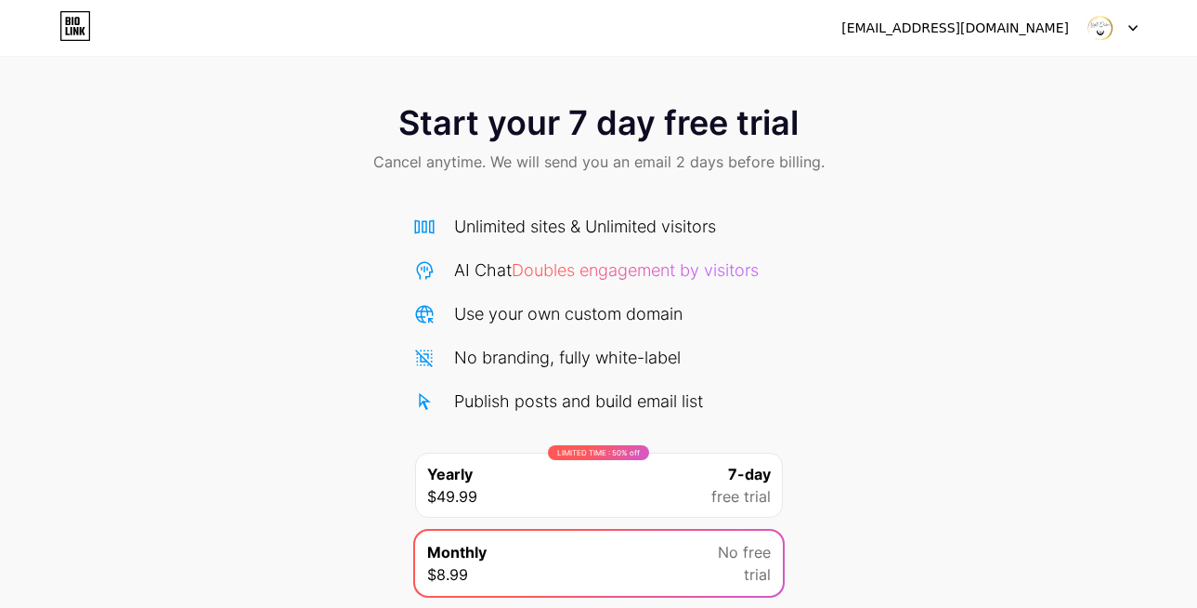
click at [1120, 30] on div at bounding box center [1111, 27] width 54 height 33
click at [98, 21] on div "lightdivineaus@gmail.com Logout" at bounding box center [598, 27] width 1197 height 33
click at [75, 23] on icon at bounding box center [76, 21] width 5 height 8
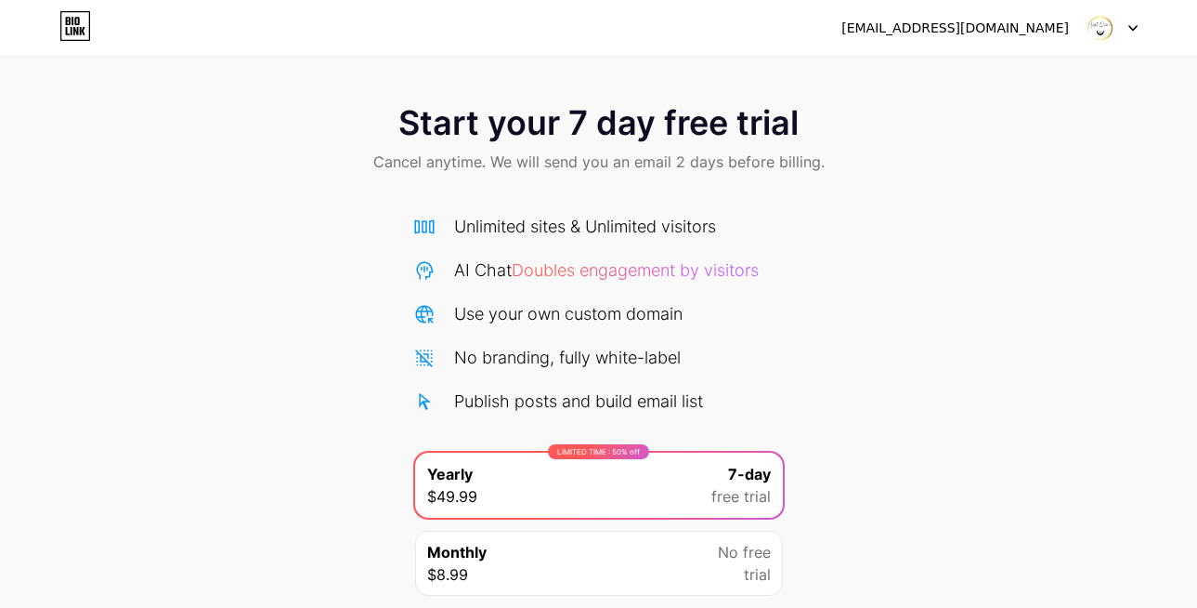
scroll to position [140, 0]
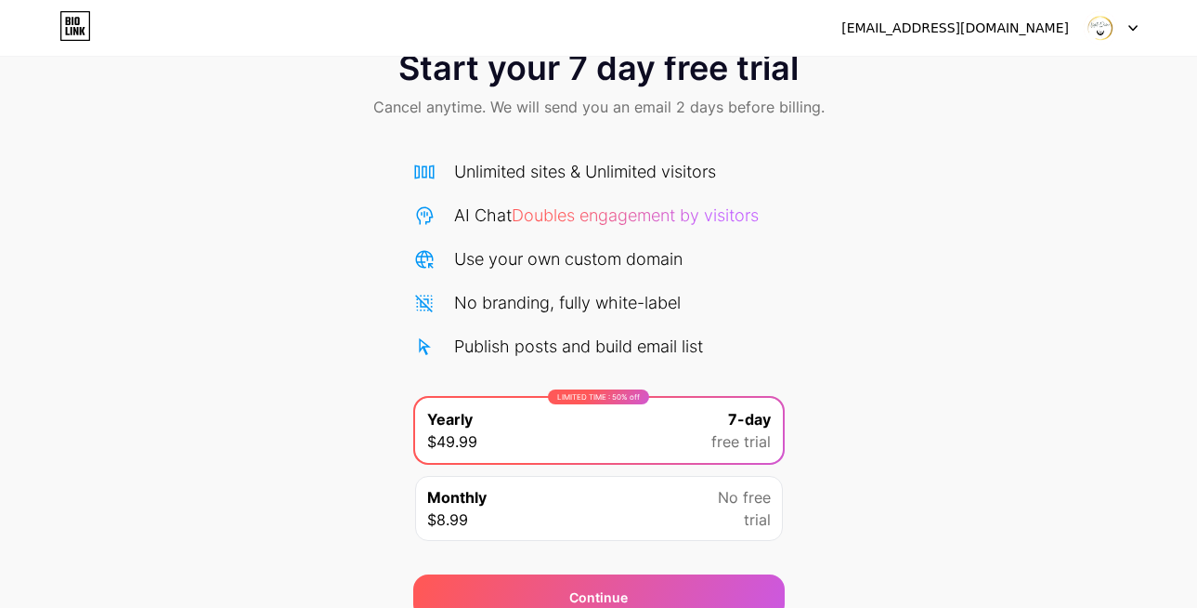
scroll to position [140, 0]
